Goal: Information Seeking & Learning: Learn about a topic

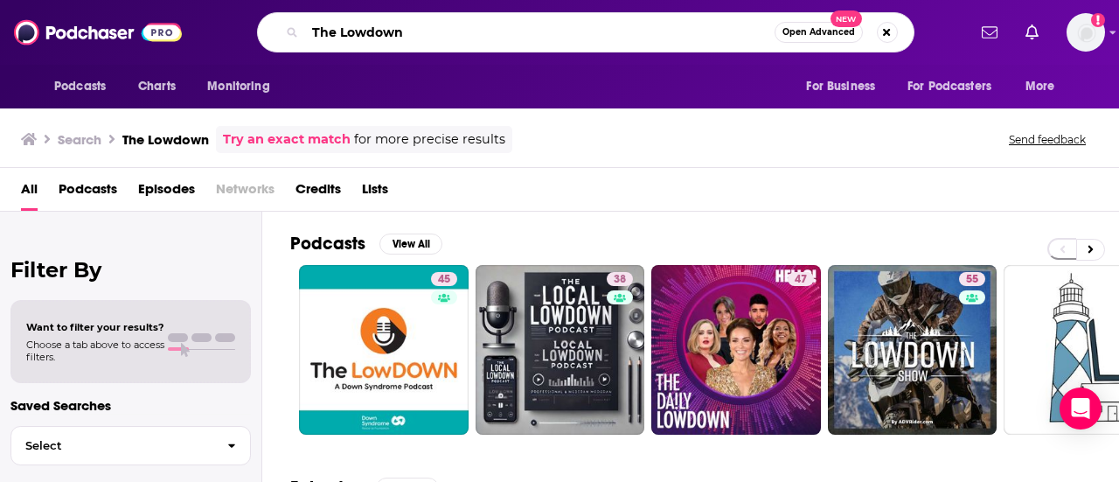
click at [561, 27] on input "The Lowdown" at bounding box center [539, 32] width 469 height 28
type input "T"
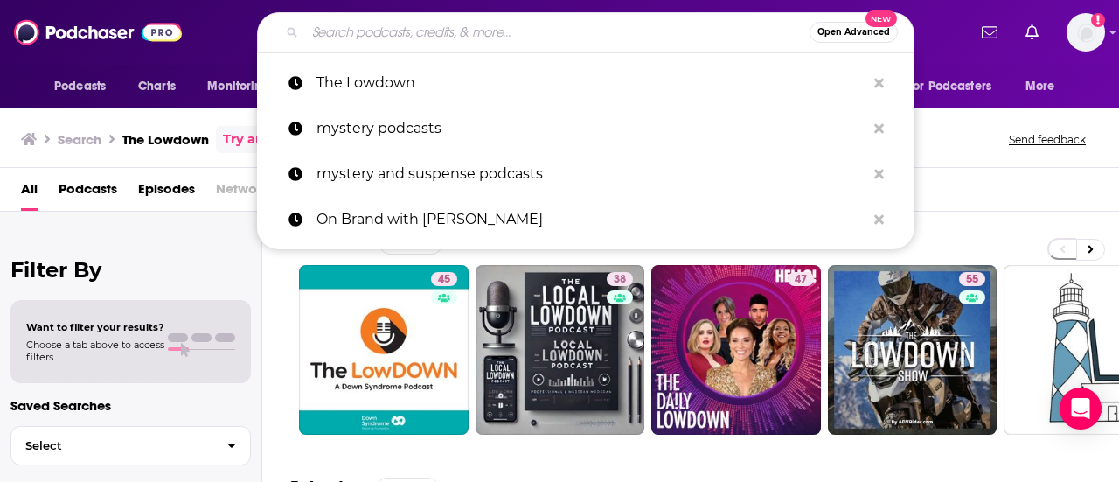
paste input "Breaking Bread with [PERSON_NAME]"
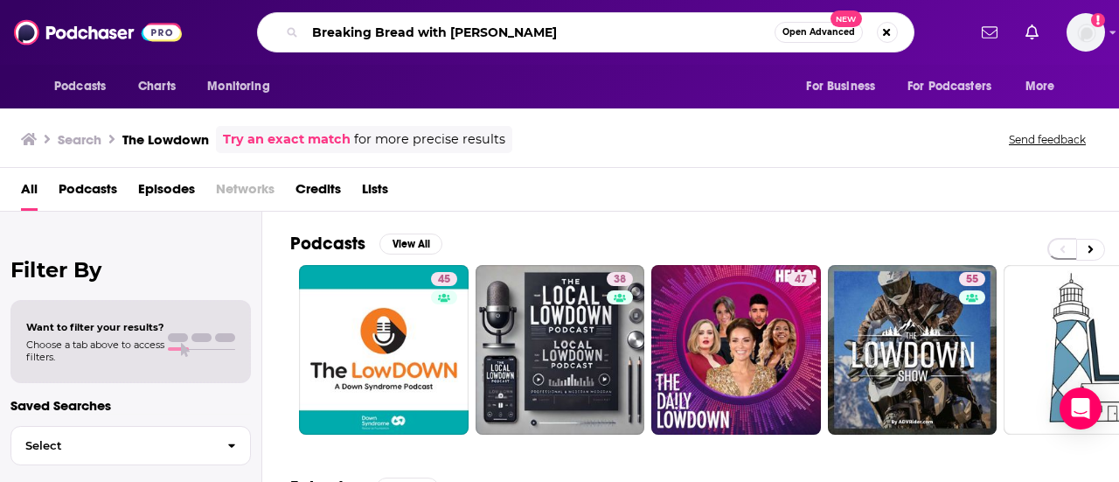
type input "Breaking Bread with [PERSON_NAME]"
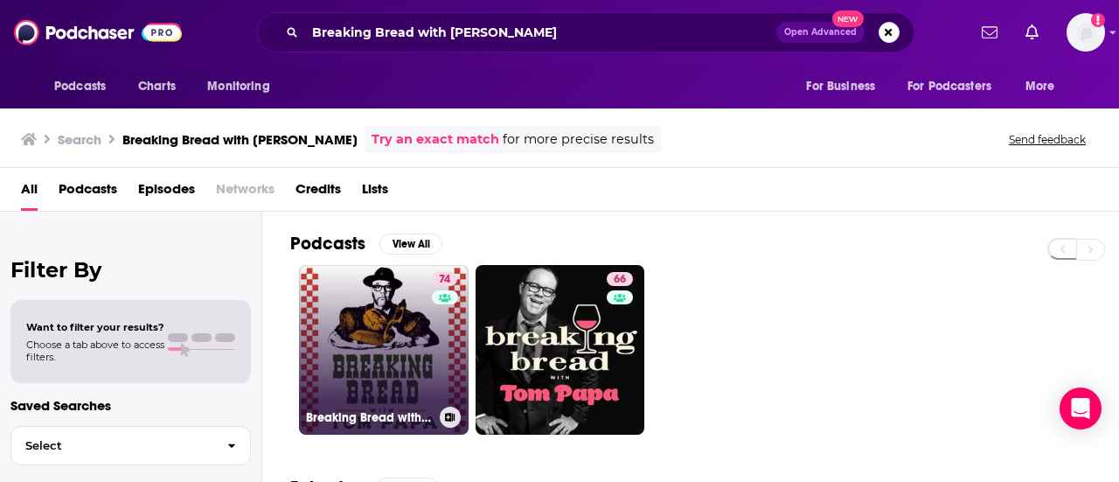
click at [406, 330] on link "74 Breaking Bread with [PERSON_NAME]" at bounding box center [384, 350] width 170 height 170
